Goal: Task Accomplishment & Management: Use online tool/utility

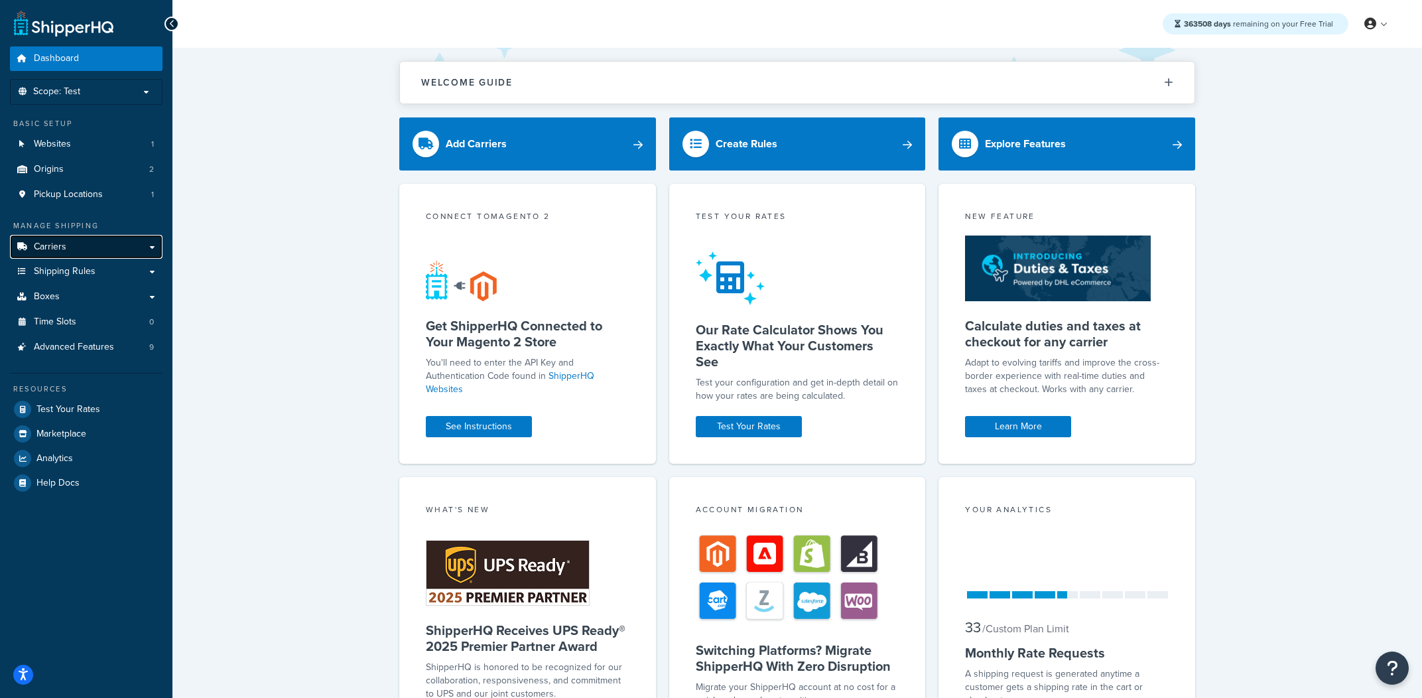
click at [148, 239] on link "Carriers" at bounding box center [86, 247] width 153 height 25
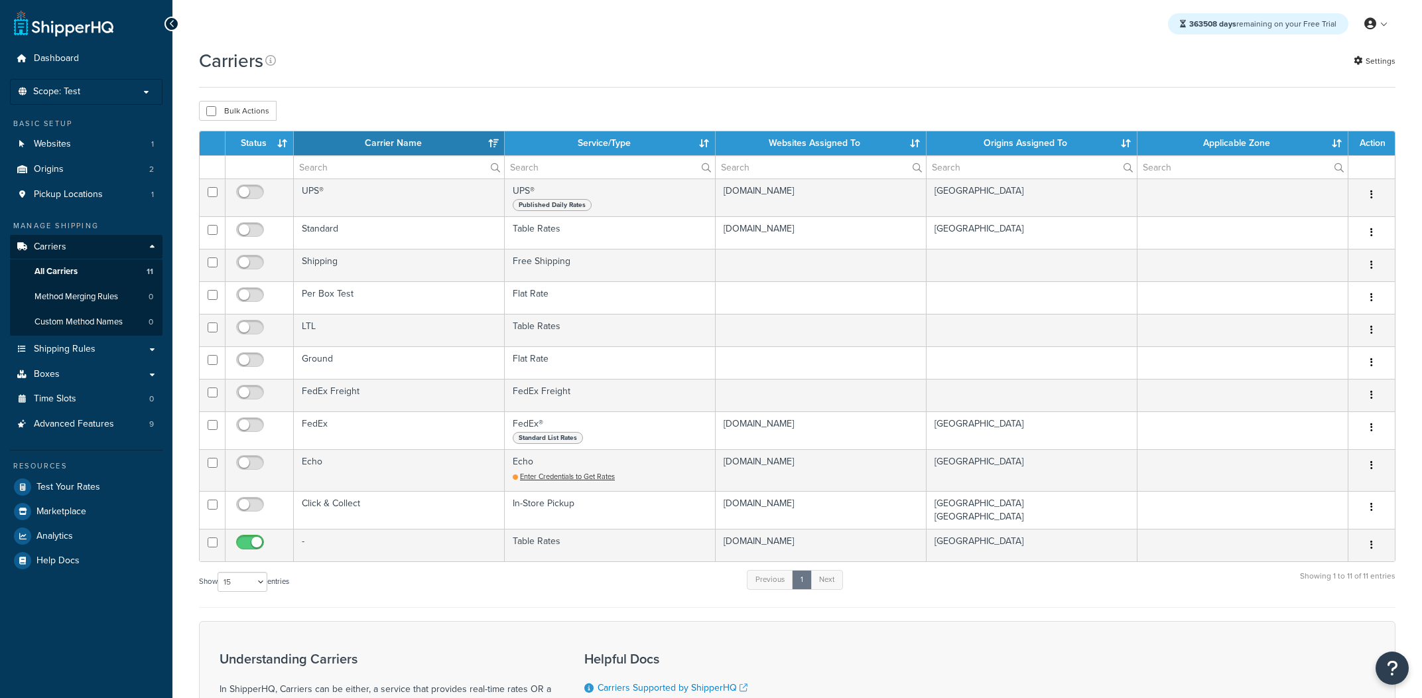
select select "15"
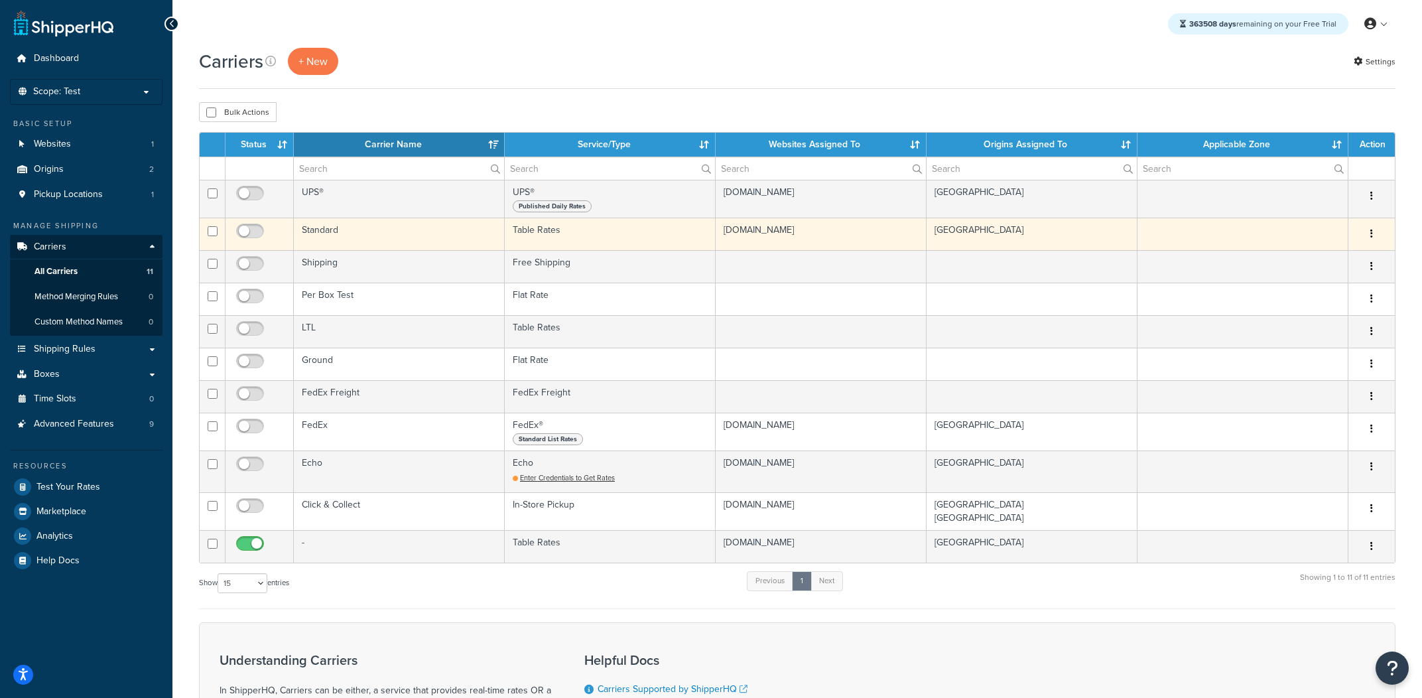
click at [508, 240] on td "Table Rates" at bounding box center [610, 234] width 211 height 33
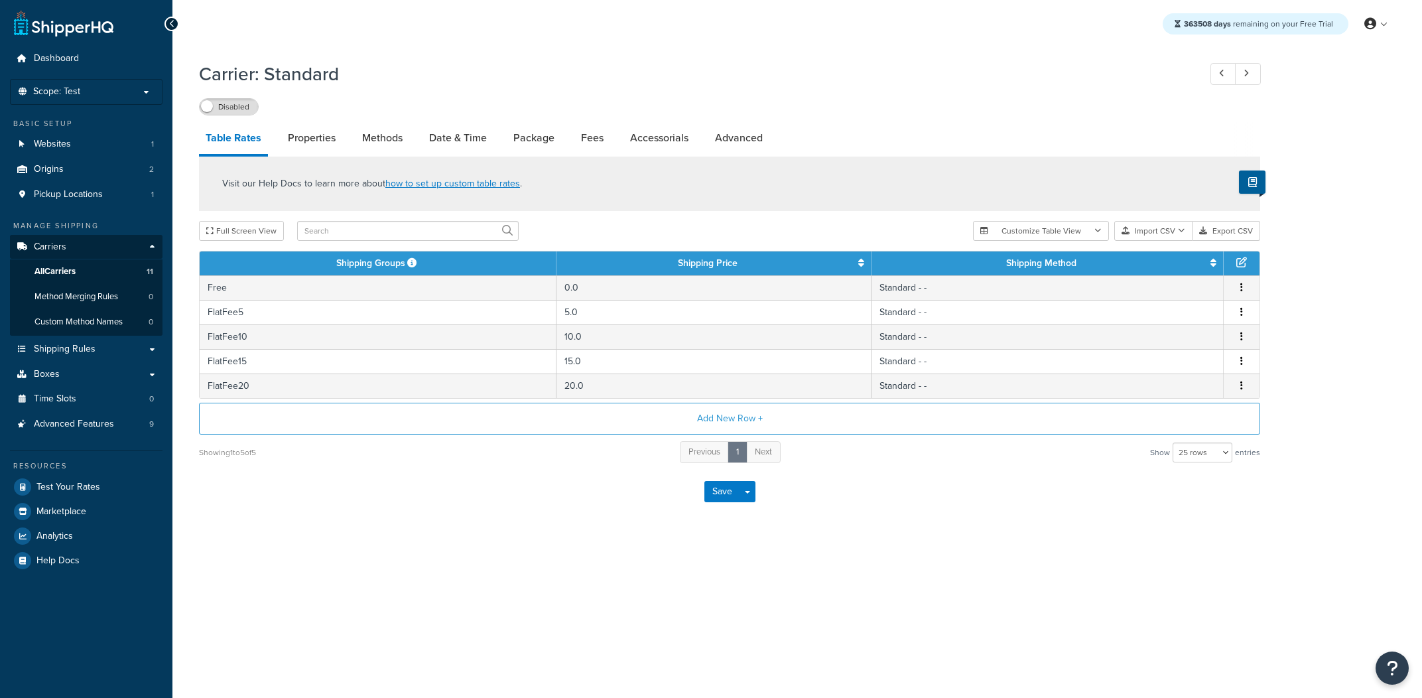
select select "25"
click at [1210, 228] on button "Export CSV" at bounding box center [1227, 231] width 68 height 20
